Goal: Entertainment & Leisure: Consume media (video, audio)

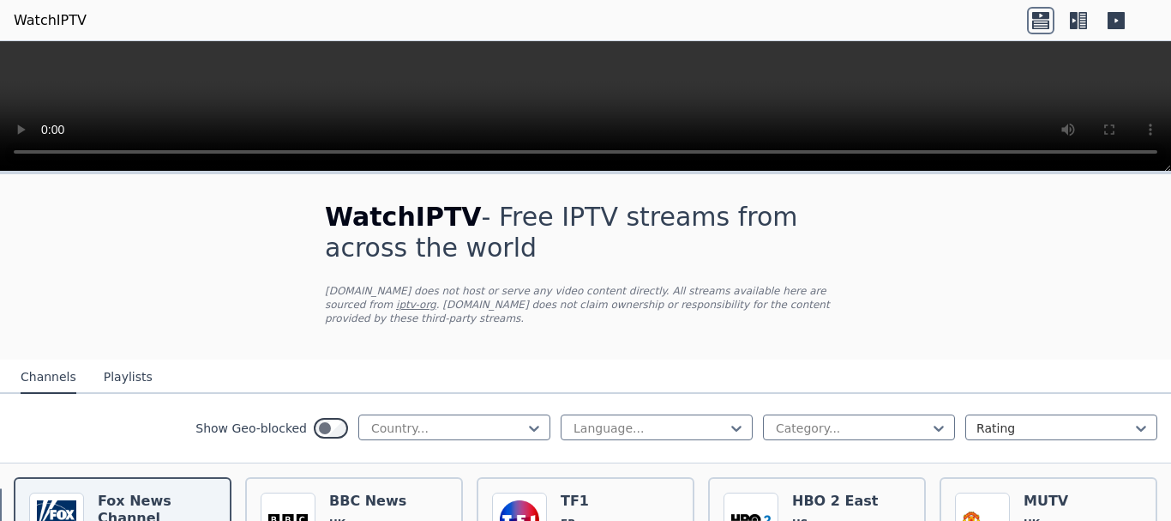
select select "*******"
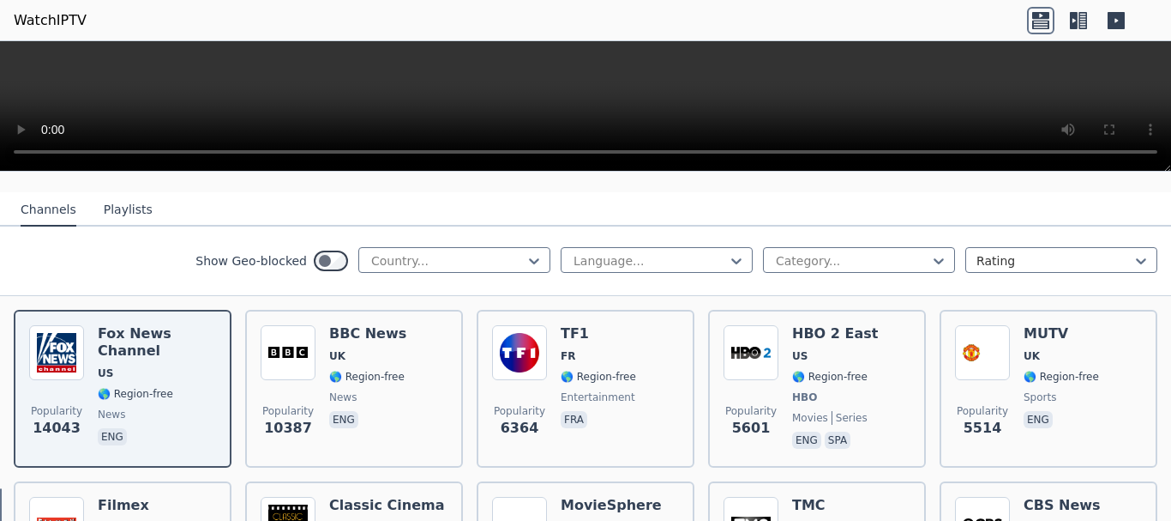
scroll to position [172, 0]
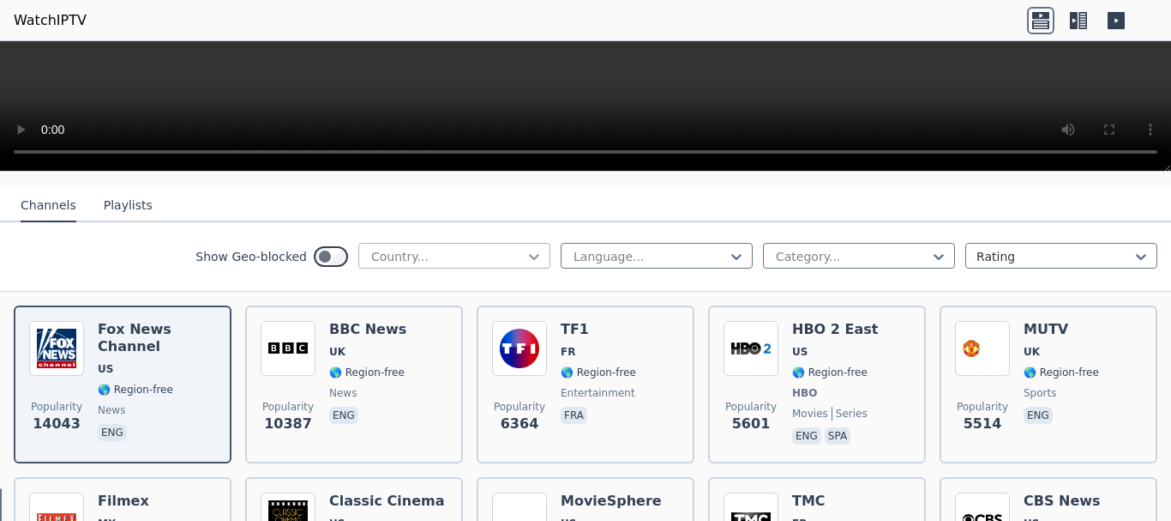
click at [529, 254] on icon at bounding box center [534, 257] width 10 height 6
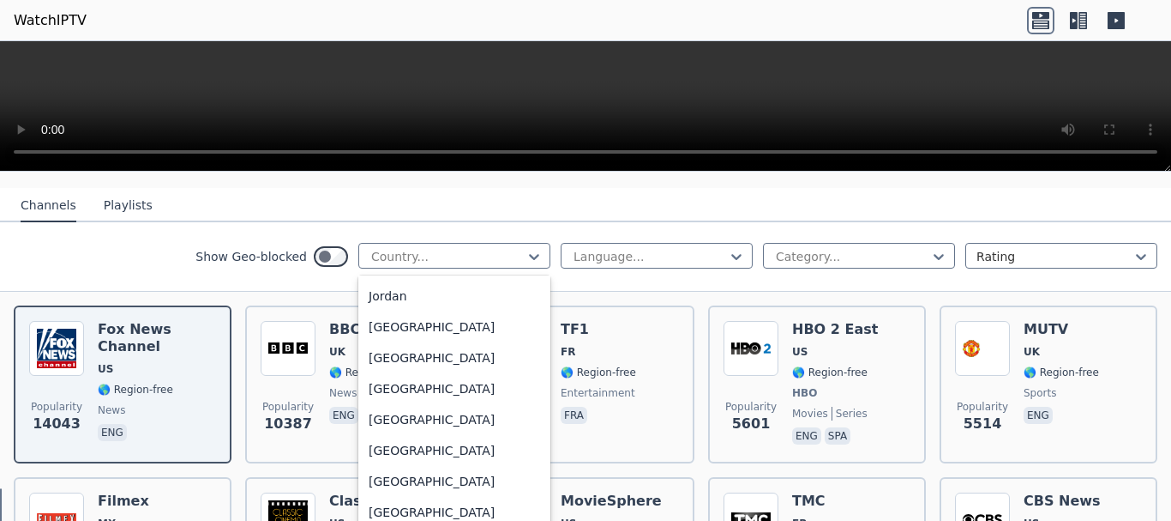
scroll to position [3001, 0]
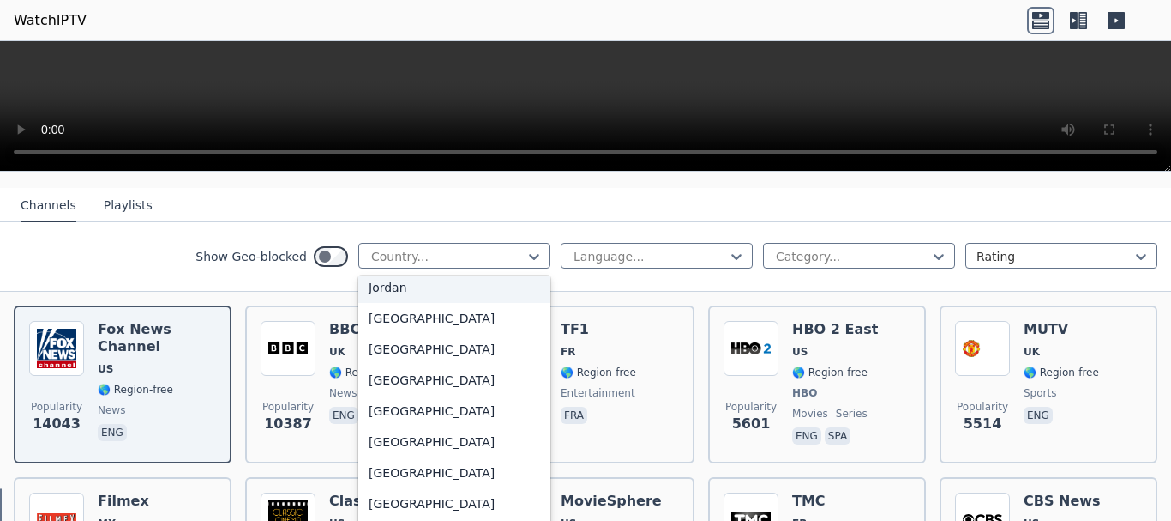
click at [441, 295] on div "Jordan" at bounding box center [454, 287] width 192 height 31
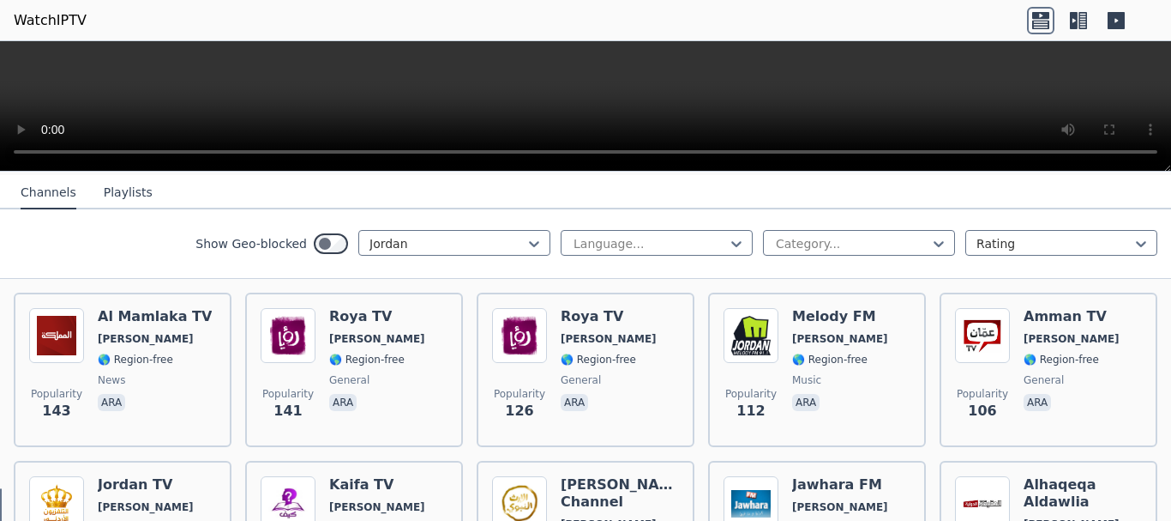
scroll to position [86, 0]
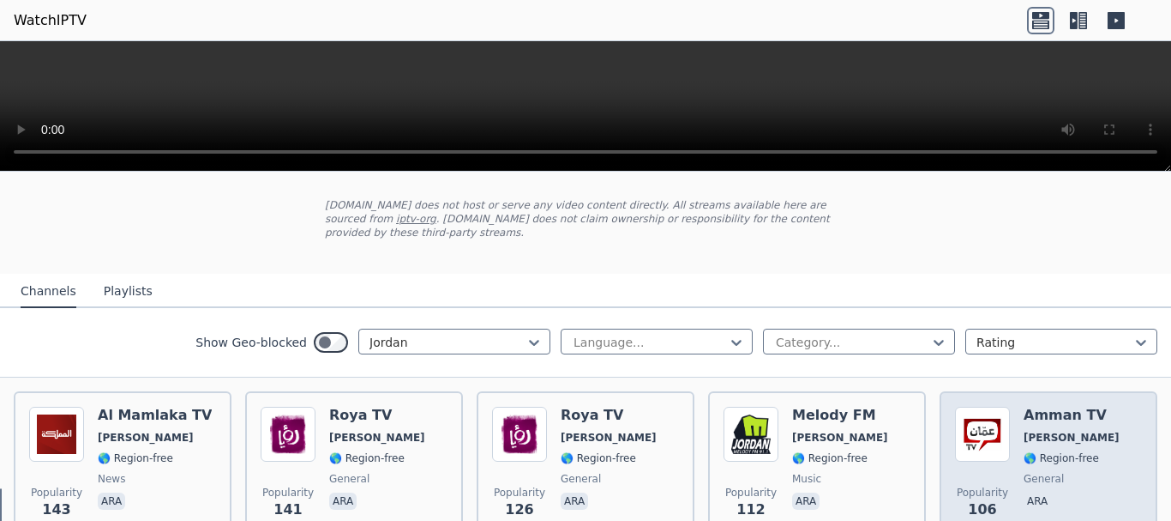
click at [1041, 413] on div "Amman TV JO 🌎 Region-free general ara" at bounding box center [1072, 467] width 96 height 123
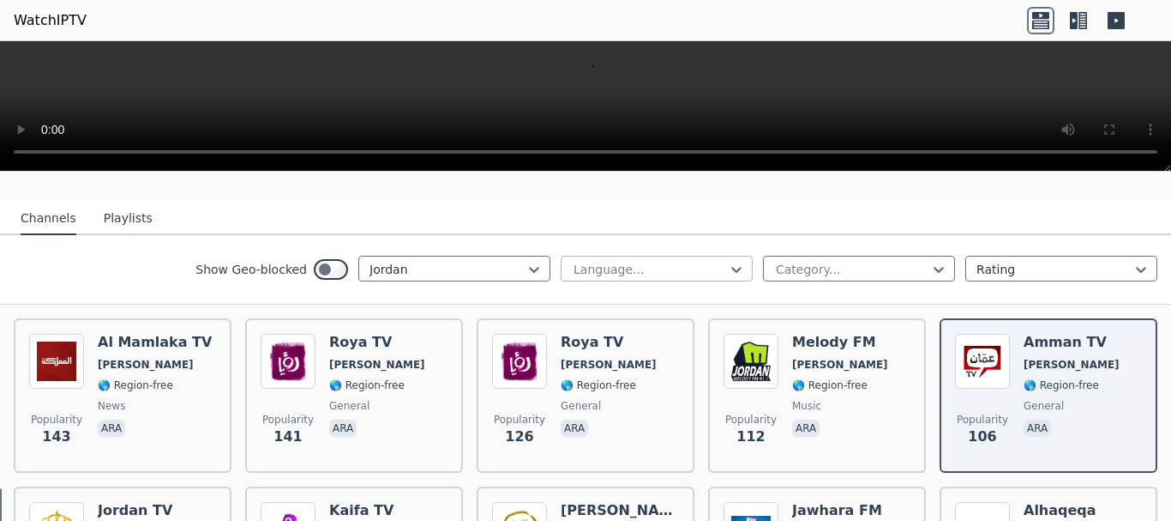
scroll to position [172, 0]
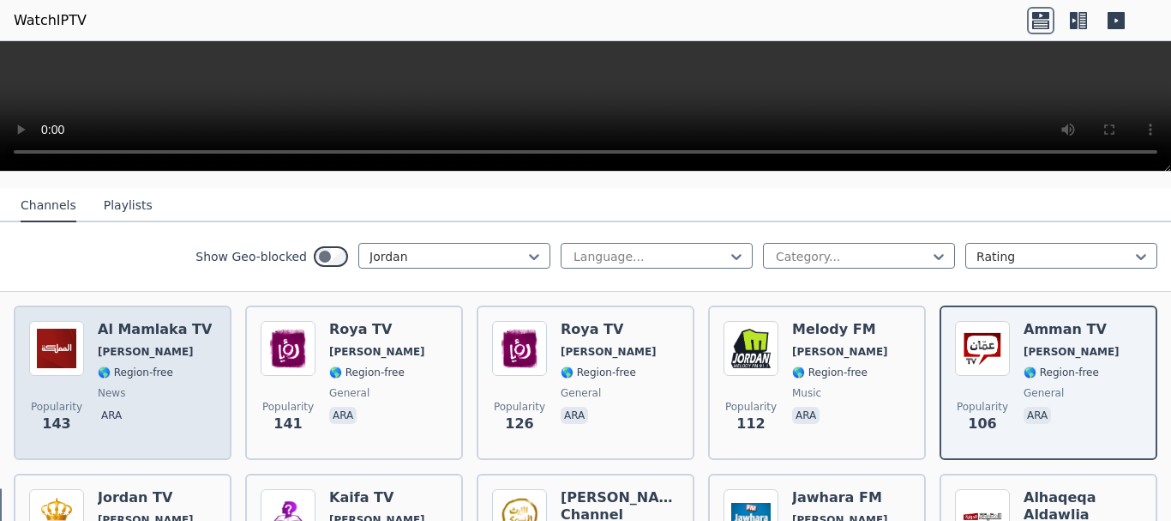
click at [174, 345] on span "JO" at bounding box center [155, 352] width 114 height 14
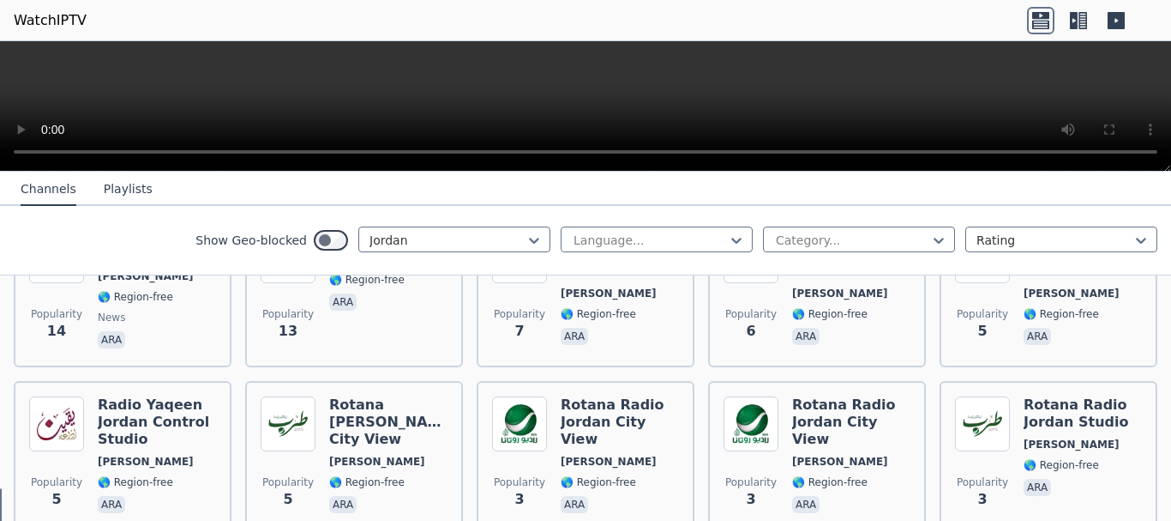
scroll to position [1009, 0]
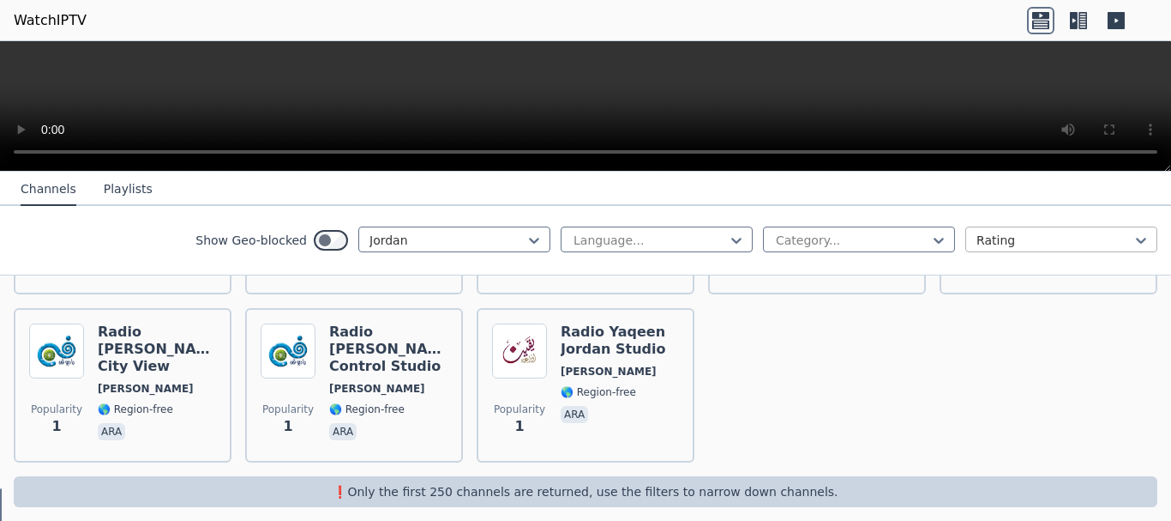
click at [1041, 237] on div at bounding box center [1055, 240] width 156 height 17
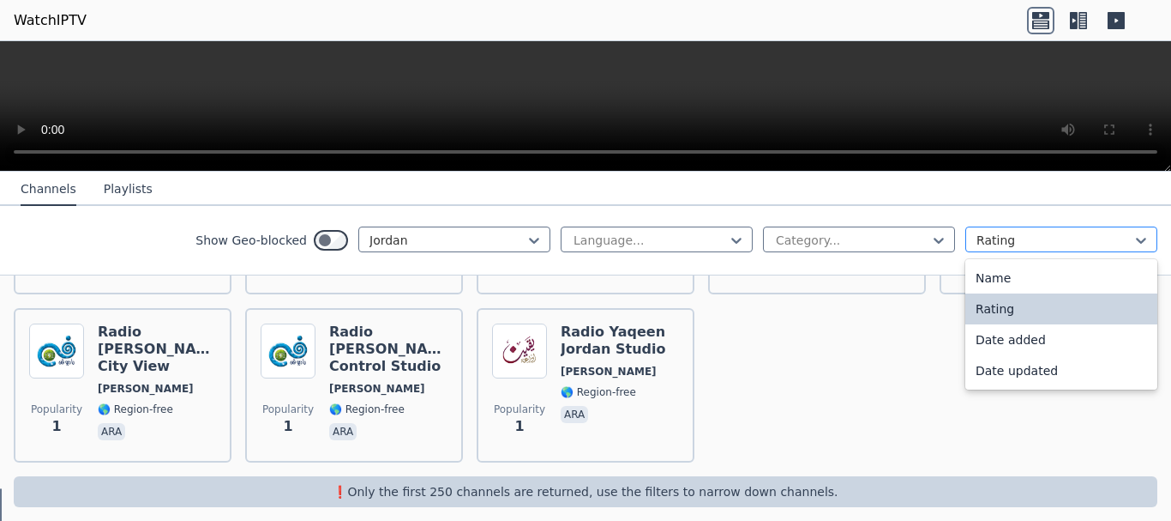
click at [1041, 237] on div at bounding box center [1055, 240] width 156 height 17
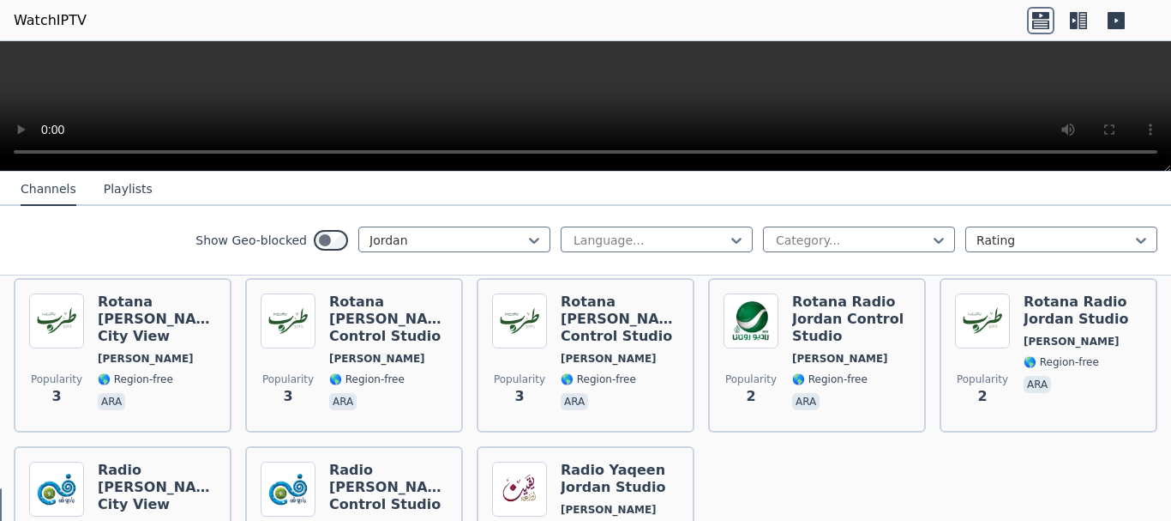
scroll to position [666, 0]
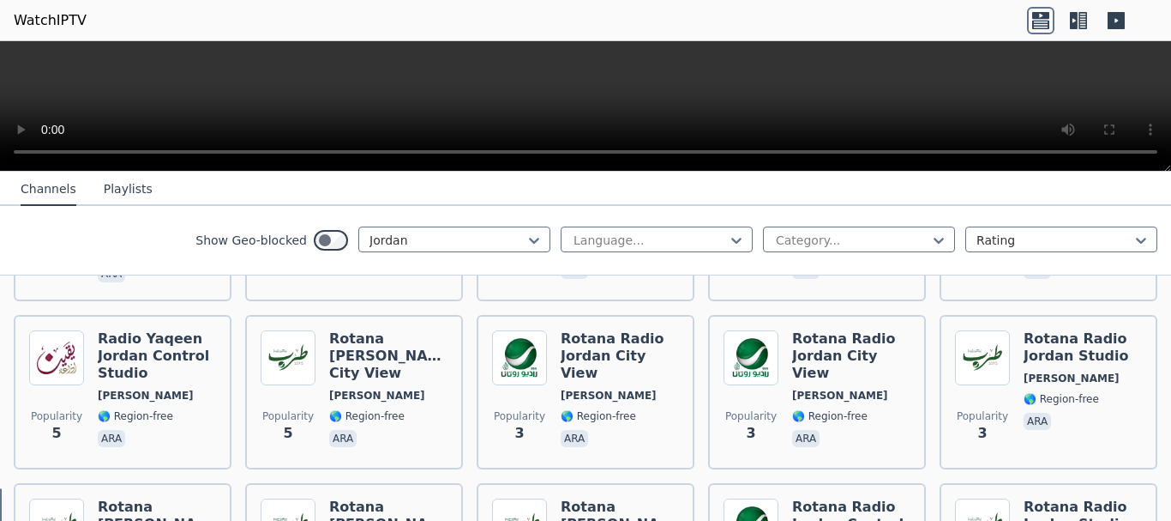
click at [1078, 21] on icon at bounding box center [1078, 20] width 27 height 27
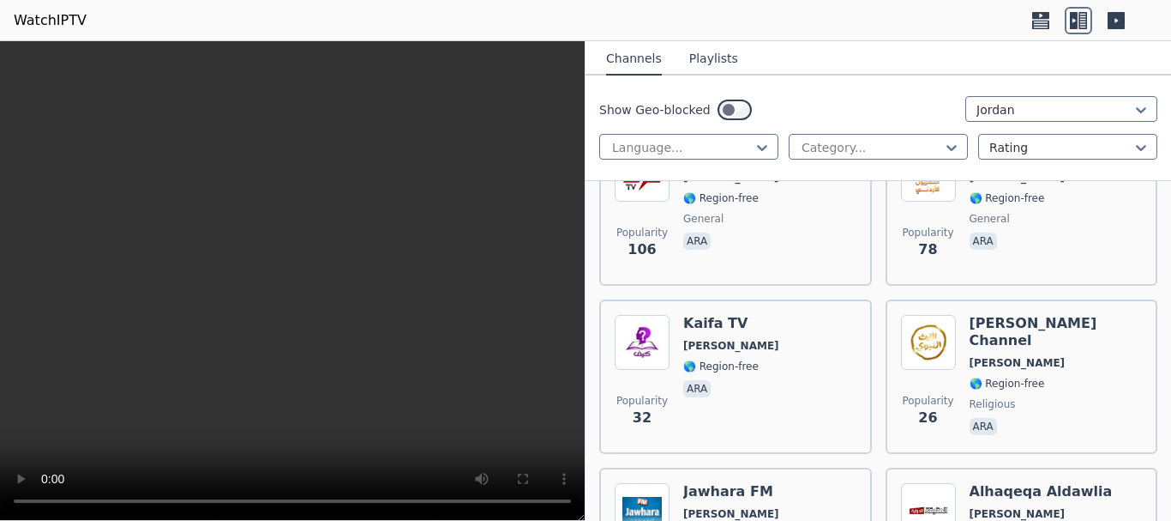
scroll to position [581, 0]
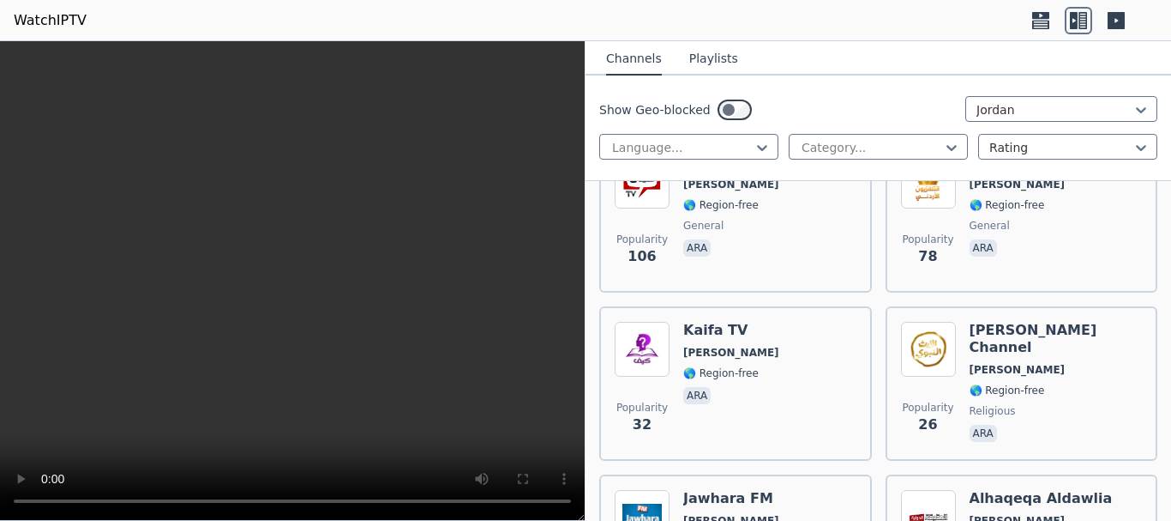
click at [1116, 19] on icon at bounding box center [1116, 20] width 27 height 27
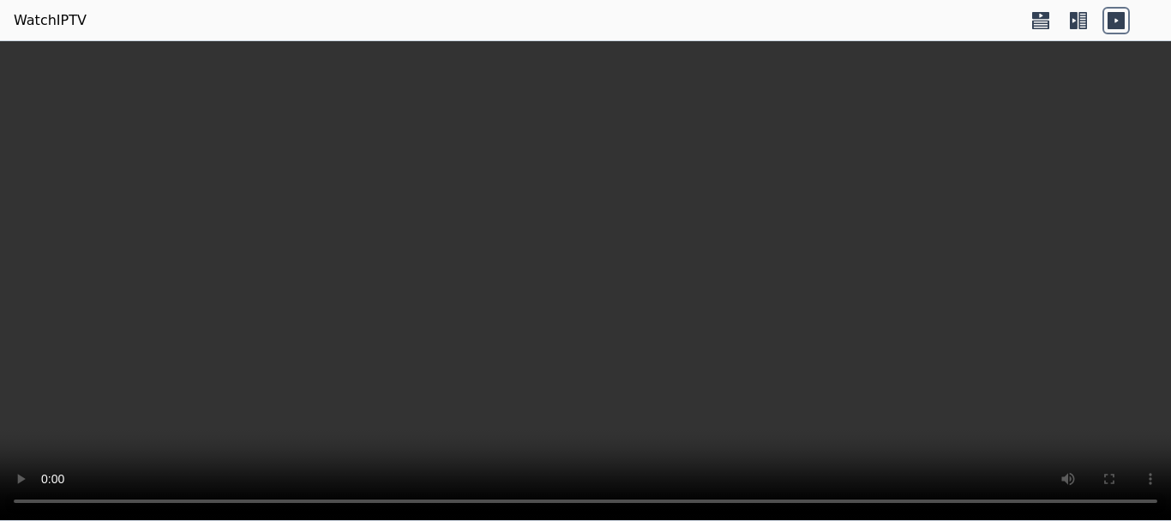
click at [596, 198] on video at bounding box center [585, 280] width 1171 height 479
click at [596, 199] on video at bounding box center [585, 280] width 1171 height 479
click at [1058, 21] on div at bounding box center [1078, 20] width 103 height 27
click at [1029, 15] on icon at bounding box center [1040, 20] width 27 height 27
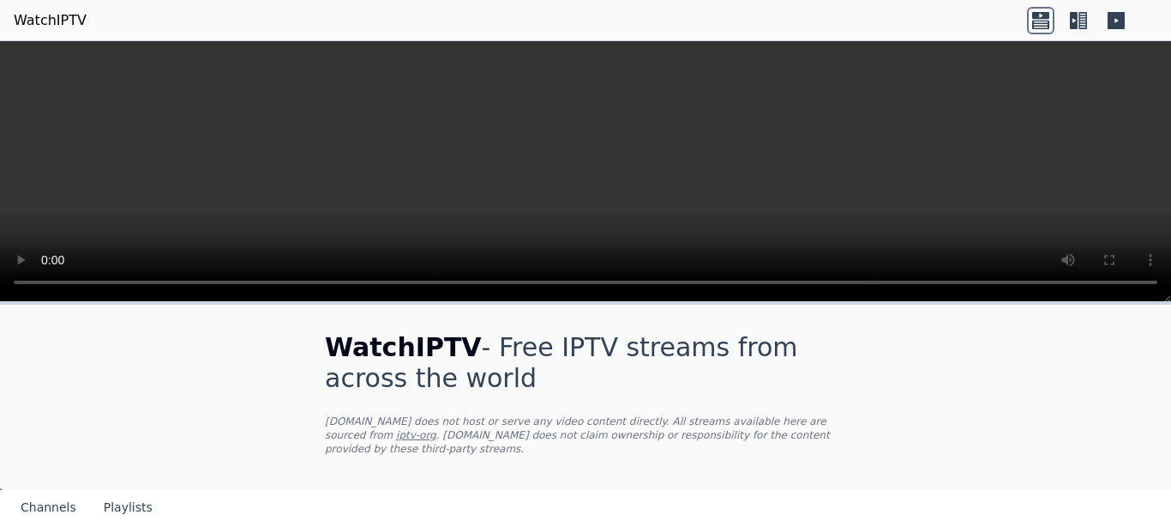
click at [1081, 21] on icon at bounding box center [1078, 20] width 27 height 27
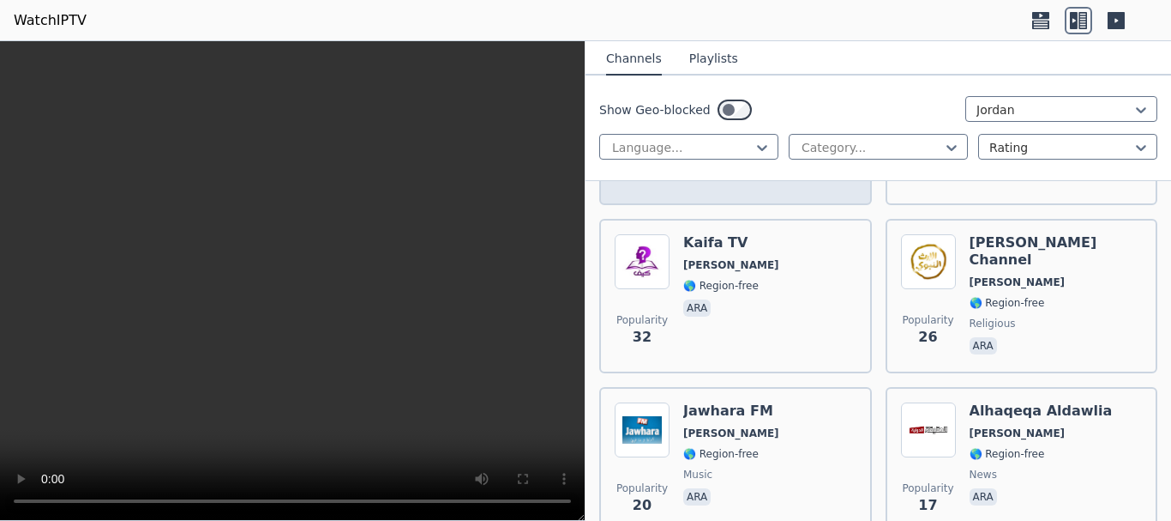
scroll to position [858, 0]
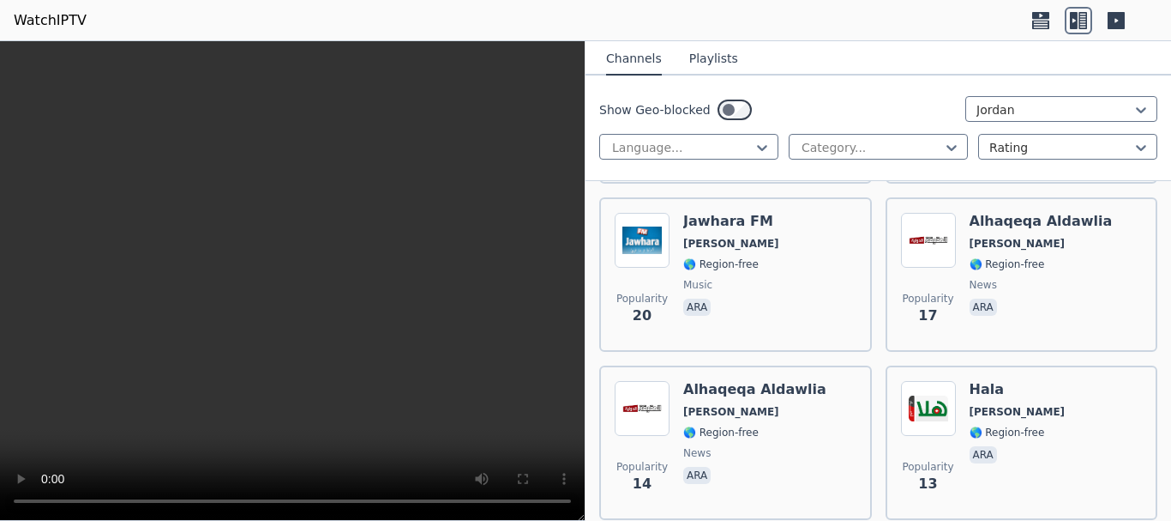
click at [705, 51] on button "Playlists" at bounding box center [713, 59] width 49 height 33
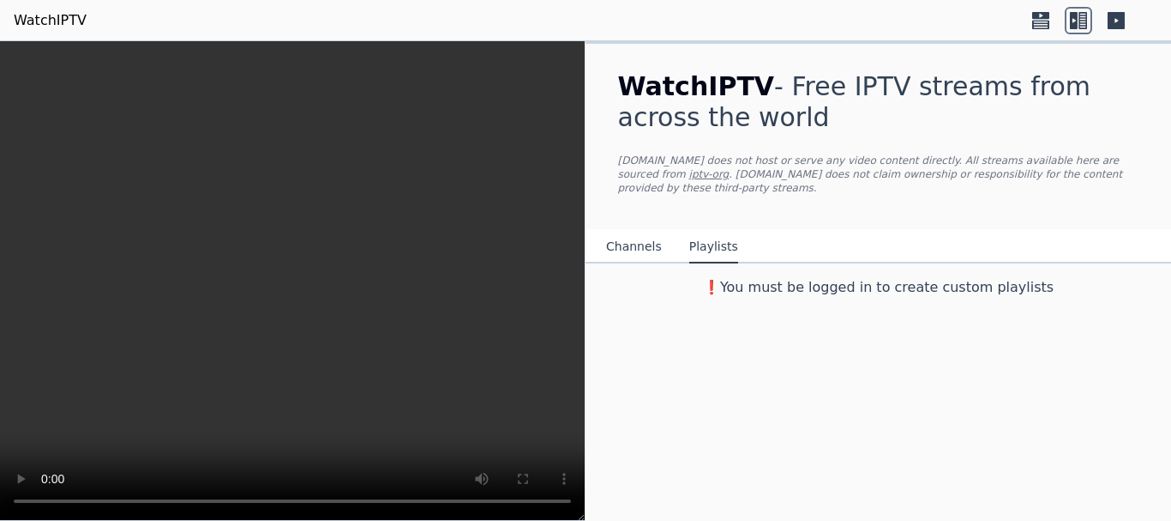
click at [39, 18] on link "WatchIPTV" at bounding box center [50, 20] width 73 height 21
click at [721, 454] on div "WatchIPTV - Free IPTV streams from across the world WatchIPTV.xyz does not host…" at bounding box center [879, 280] width 586 height 479
click at [52, 25] on link "WatchIPTV" at bounding box center [50, 20] width 73 height 21
click at [1029, 22] on icon at bounding box center [1040, 20] width 27 height 27
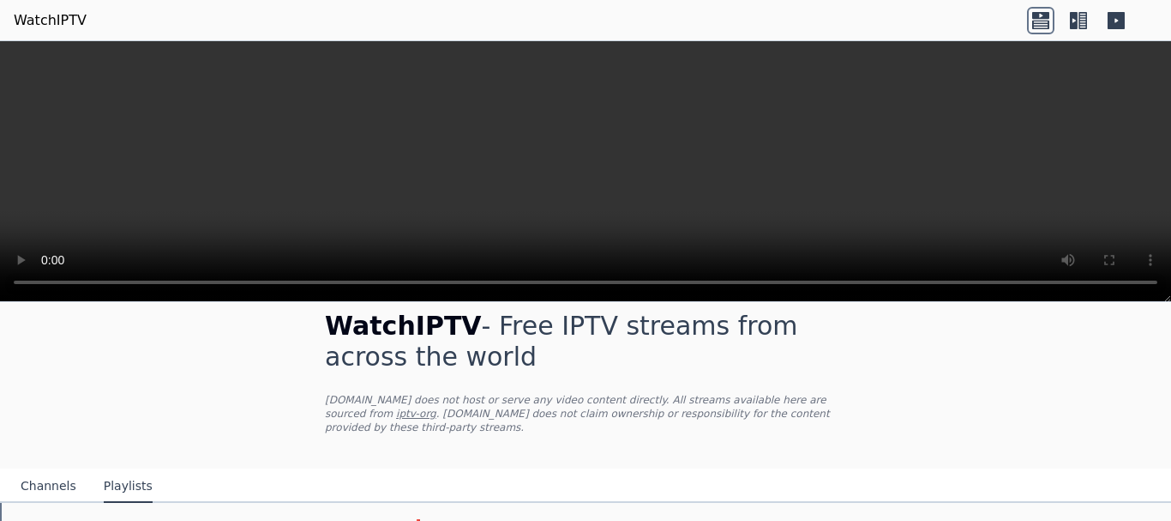
scroll to position [30, 0]
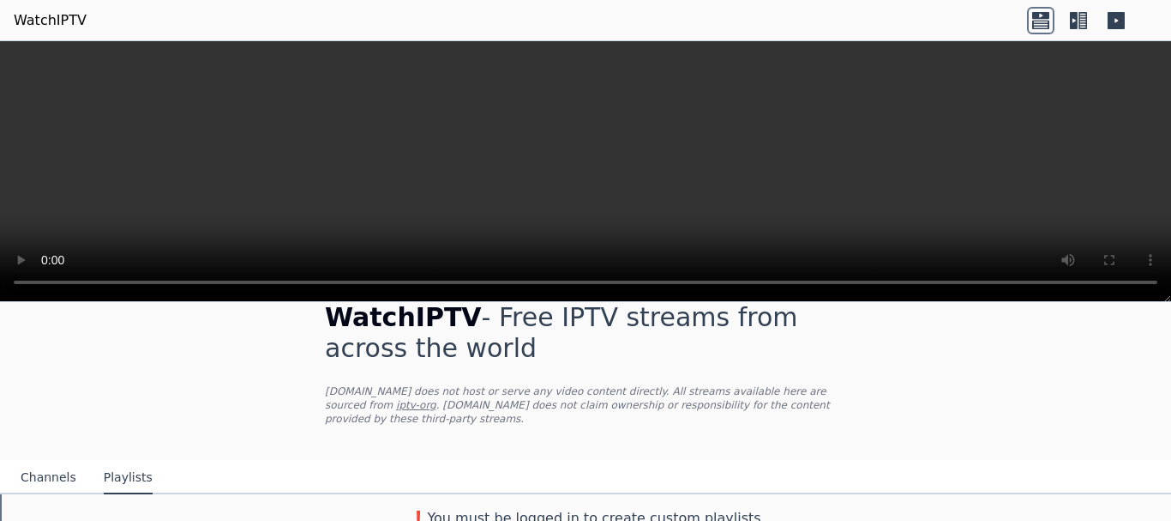
click at [50, 461] on button "Channels" at bounding box center [49, 477] width 56 height 33
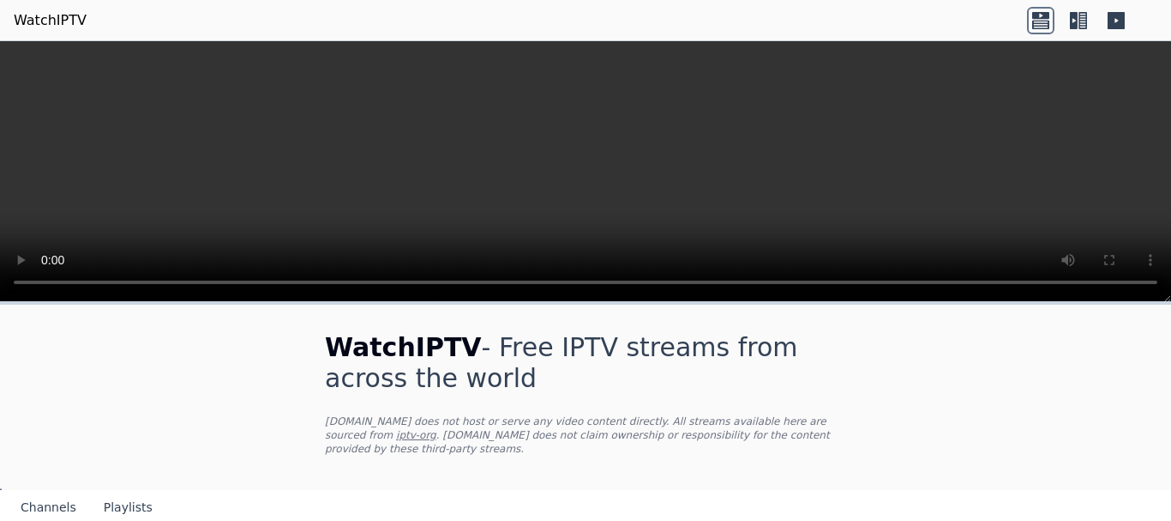
click at [40, 15] on link "WatchIPTV" at bounding box center [50, 20] width 73 height 21
select select "*******"
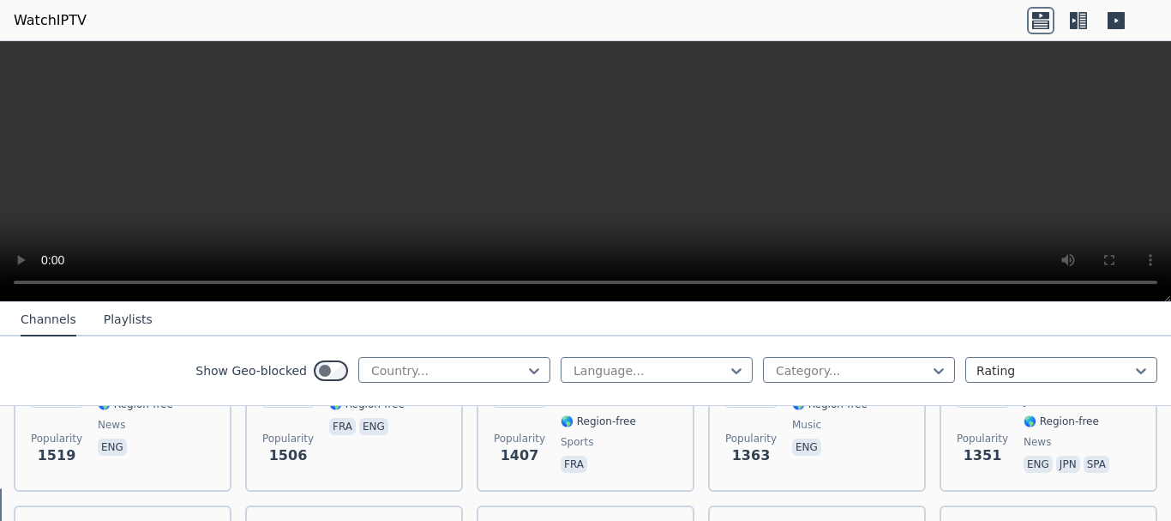
scroll to position [1544, 0]
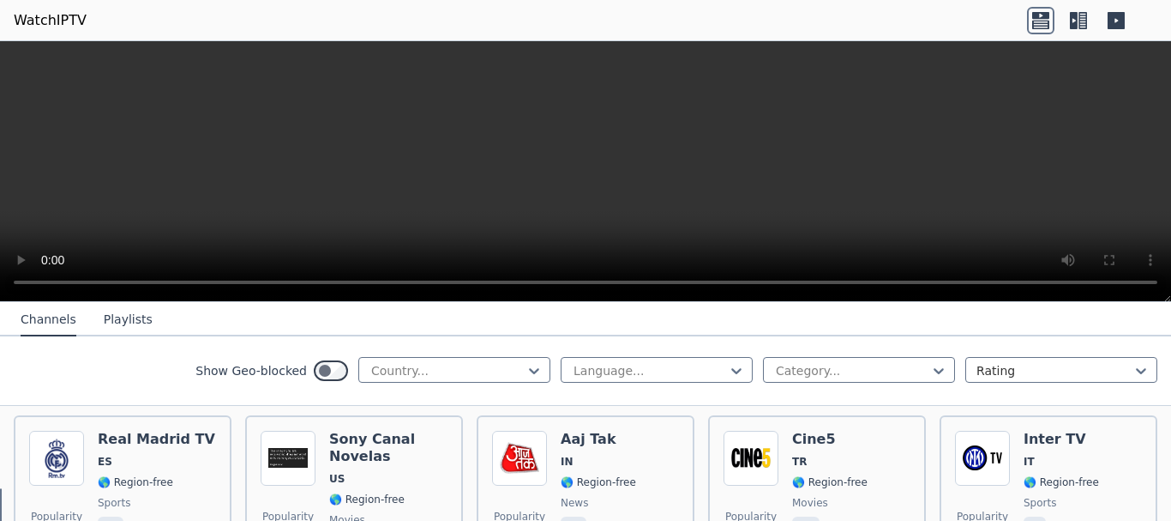
click at [1083, 17] on icon at bounding box center [1083, 20] width 9 height 17
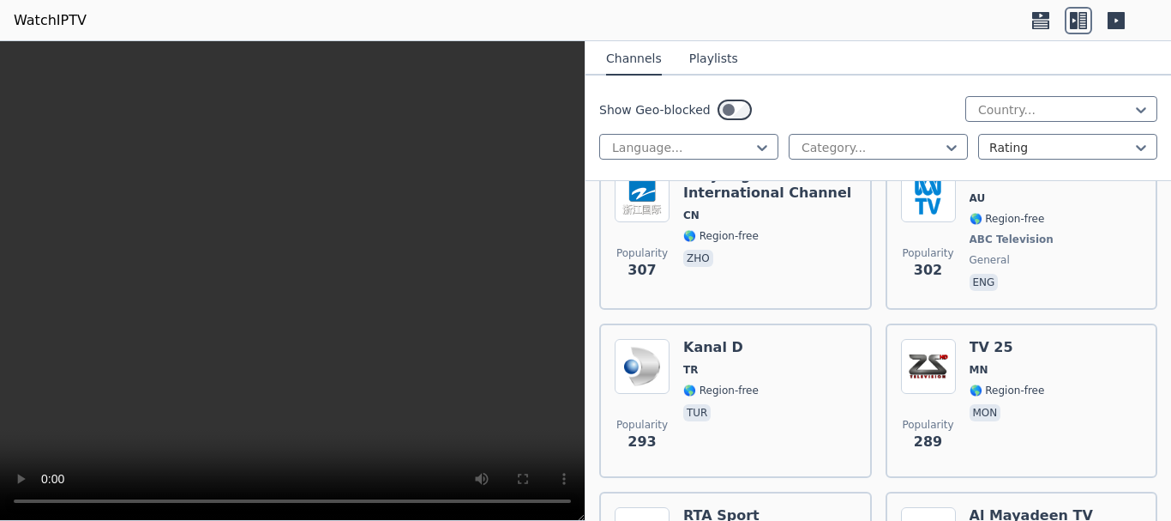
scroll to position [21092, 0]
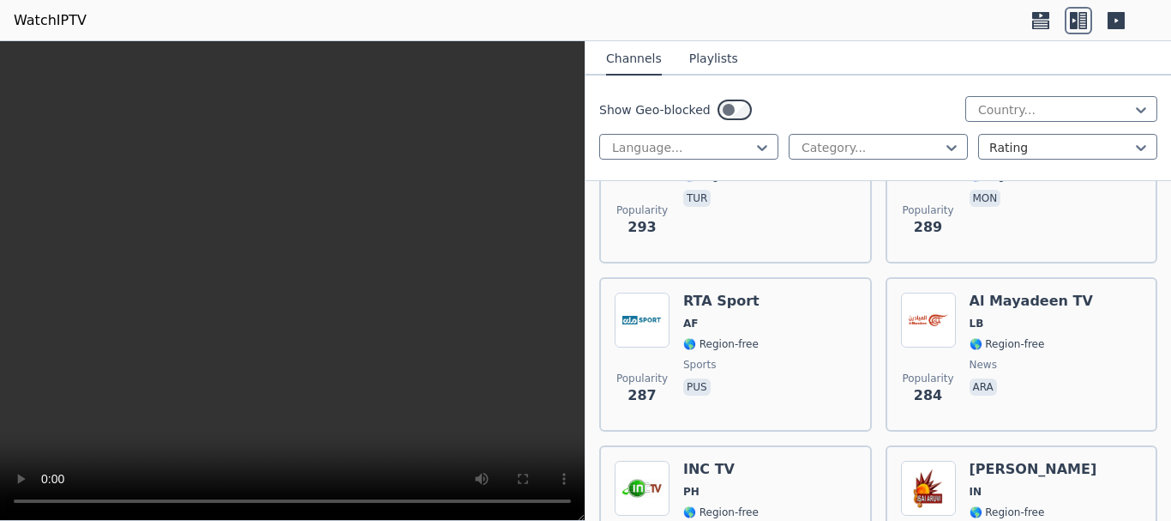
click at [694, 54] on button "Playlists" at bounding box center [713, 59] width 49 height 33
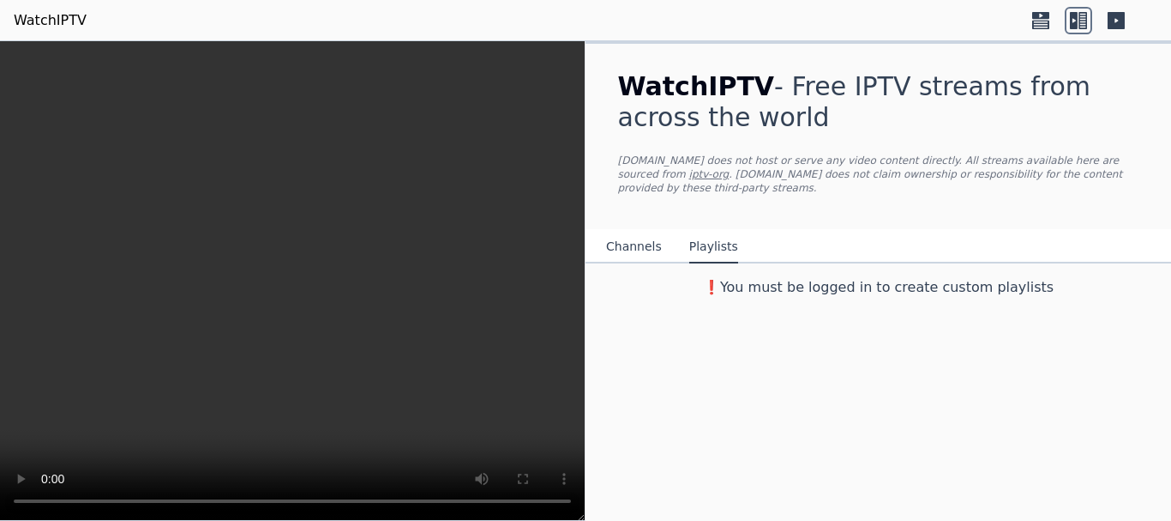
click at [836, 277] on h3 "❗️You must be logged in to create custom playlists" at bounding box center [879, 287] width 576 height 21
click at [730, 168] on link "iptv-org" at bounding box center [709, 174] width 40 height 12
